Goal: Information Seeking & Learning: Understand process/instructions

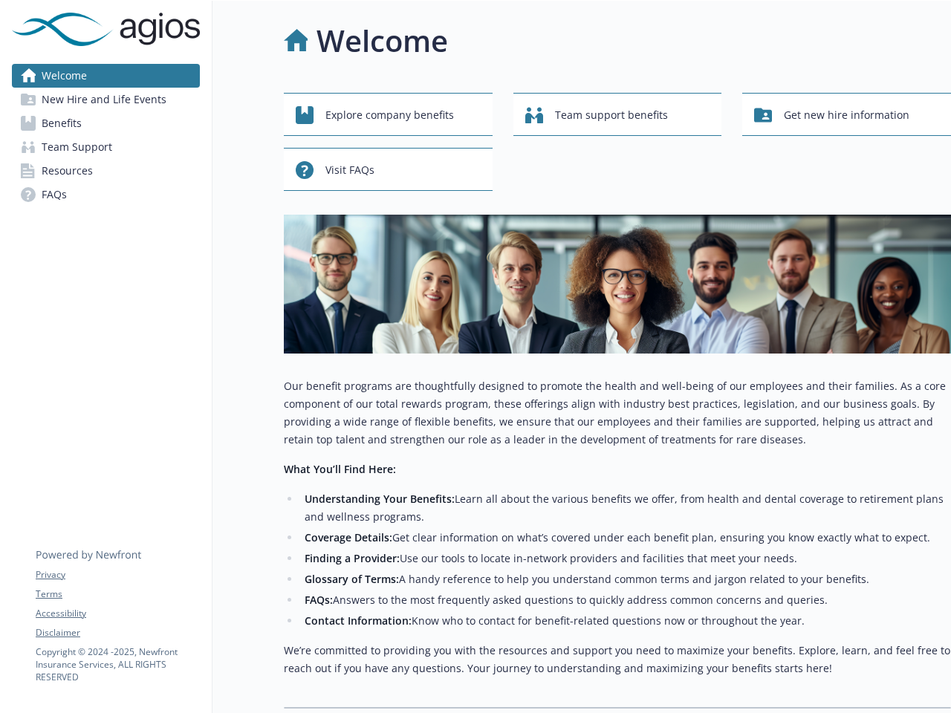
click at [475, 357] on div "Explore company benefits Team support benefits Get new hire information Visit F…" at bounding box center [617, 401] width 667 height 616
click at [117, 614] on link "Accessibility" at bounding box center [117, 613] width 163 height 13
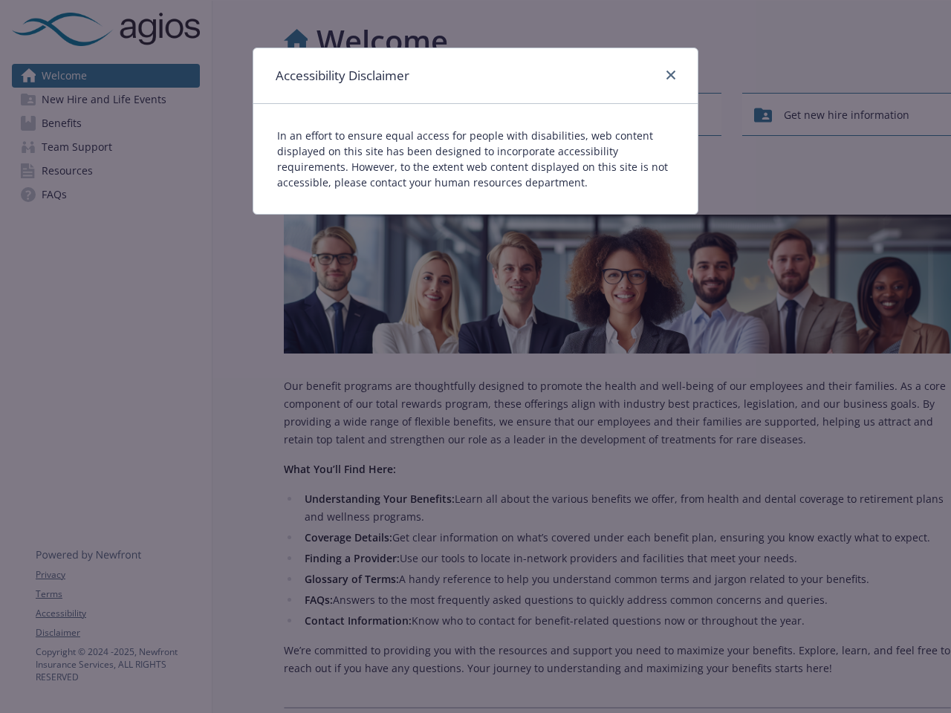
click at [388, 114] on div "In an effort to ensure equal access for people with disabilities, web content d…" at bounding box center [475, 159] width 444 height 110
click at [617, 114] on div "In an effort to ensure equal access for people with disabilities, web content d…" at bounding box center [475, 159] width 444 height 110
click at [846, 114] on div "Accessibility Disclaimer In an effort to ensure equal access for people with di…" at bounding box center [475, 356] width 951 height 713
click at [388, 169] on p "In an effort to ensure equal access for people with disabilities, web content d…" at bounding box center [475, 159] width 397 height 62
